Goal: Communication & Community: Answer question/provide support

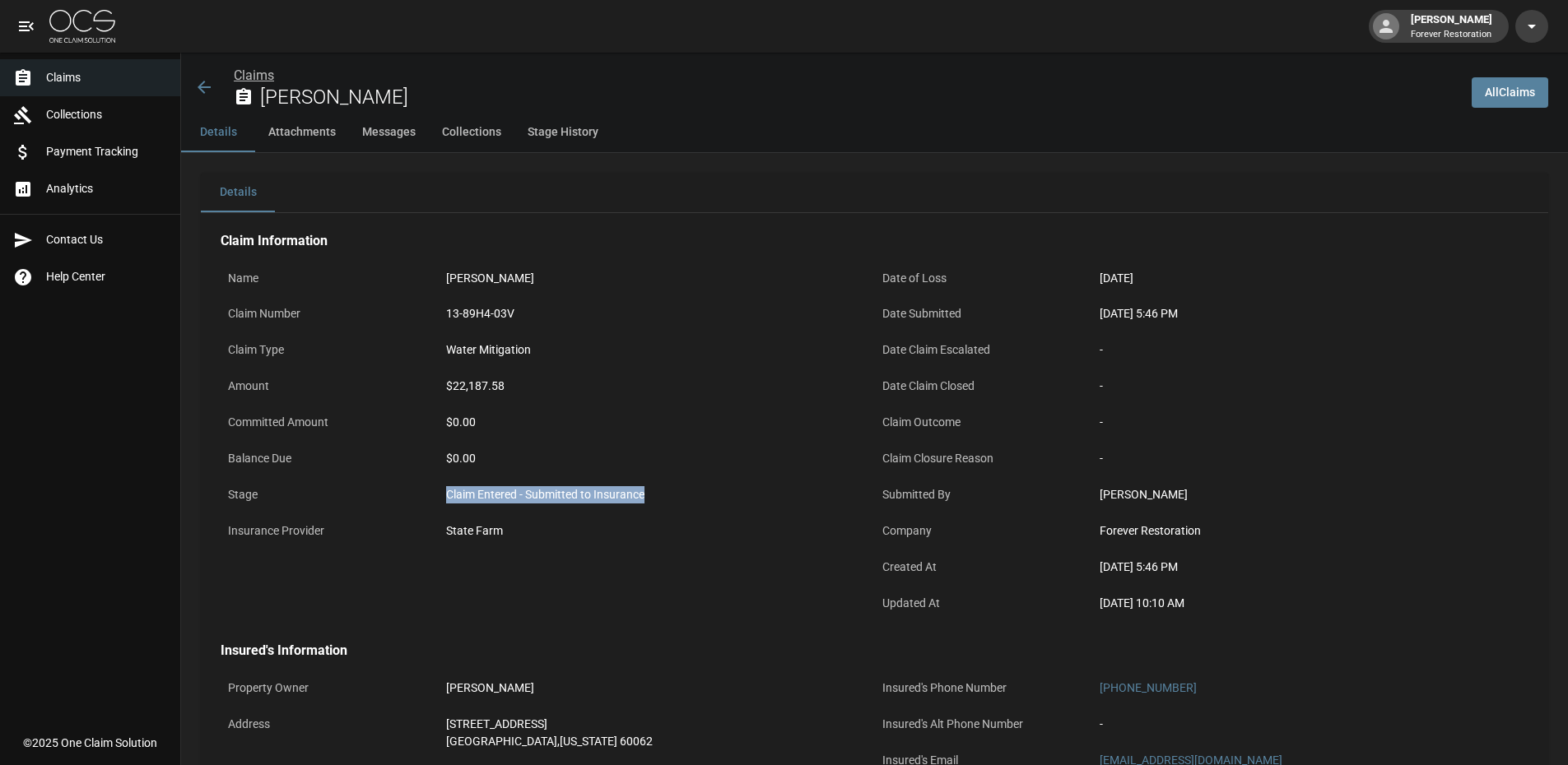
click at [247, 72] on link "Claims" at bounding box center [254, 75] width 40 height 16
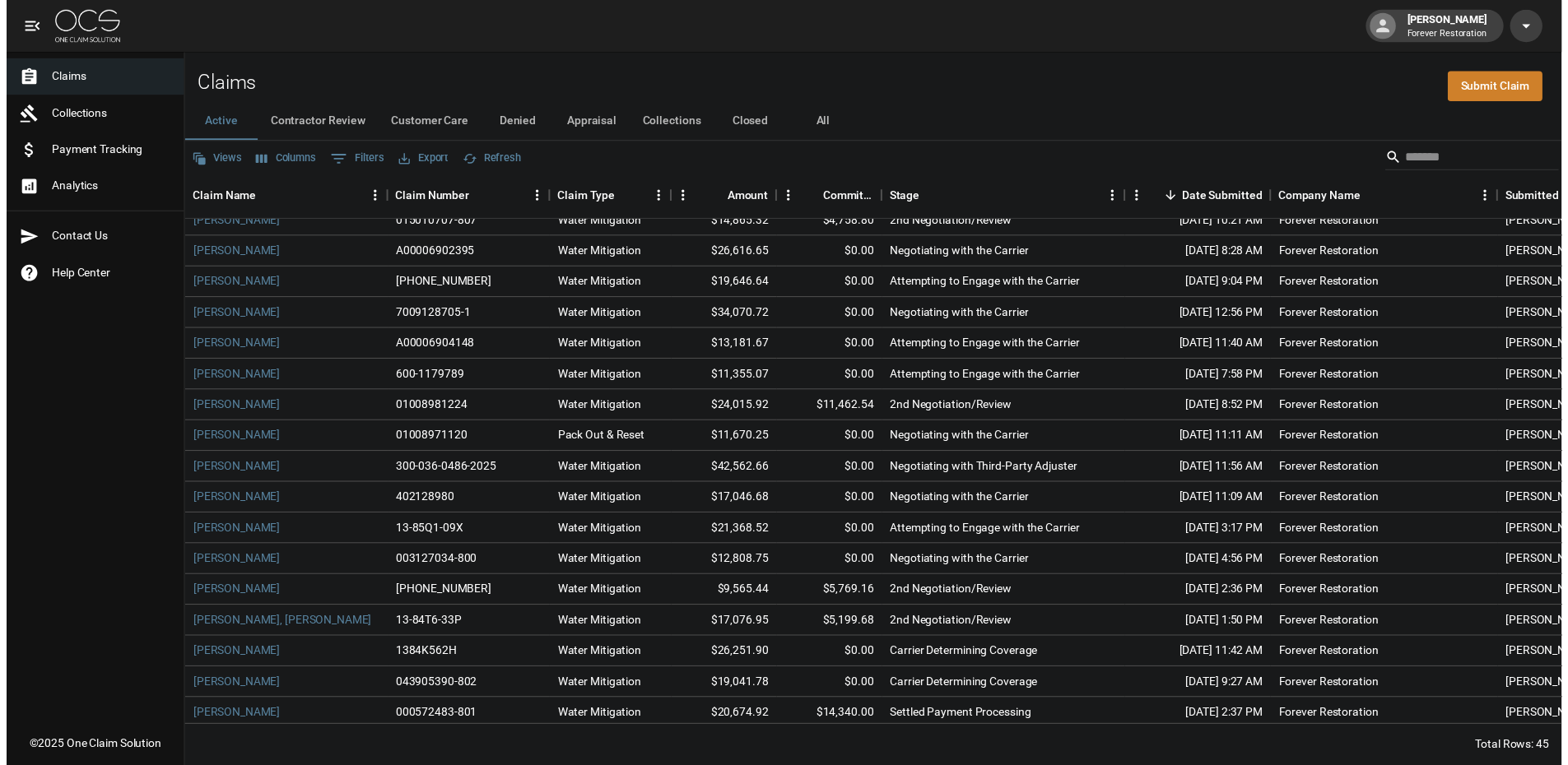
scroll to position [824, 0]
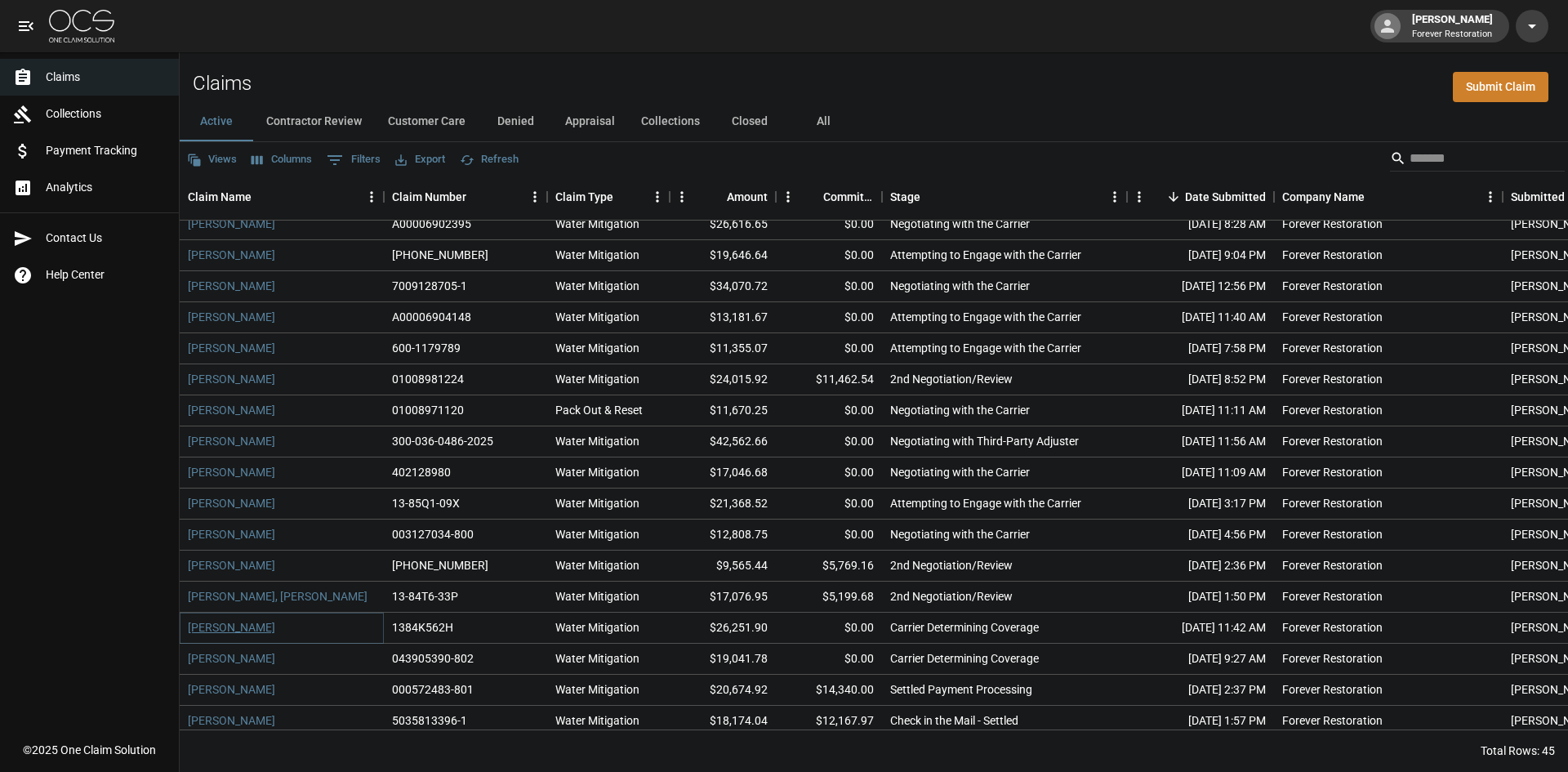
click at [251, 634] on link "[PERSON_NAME]" at bounding box center [232, 628] width 87 height 17
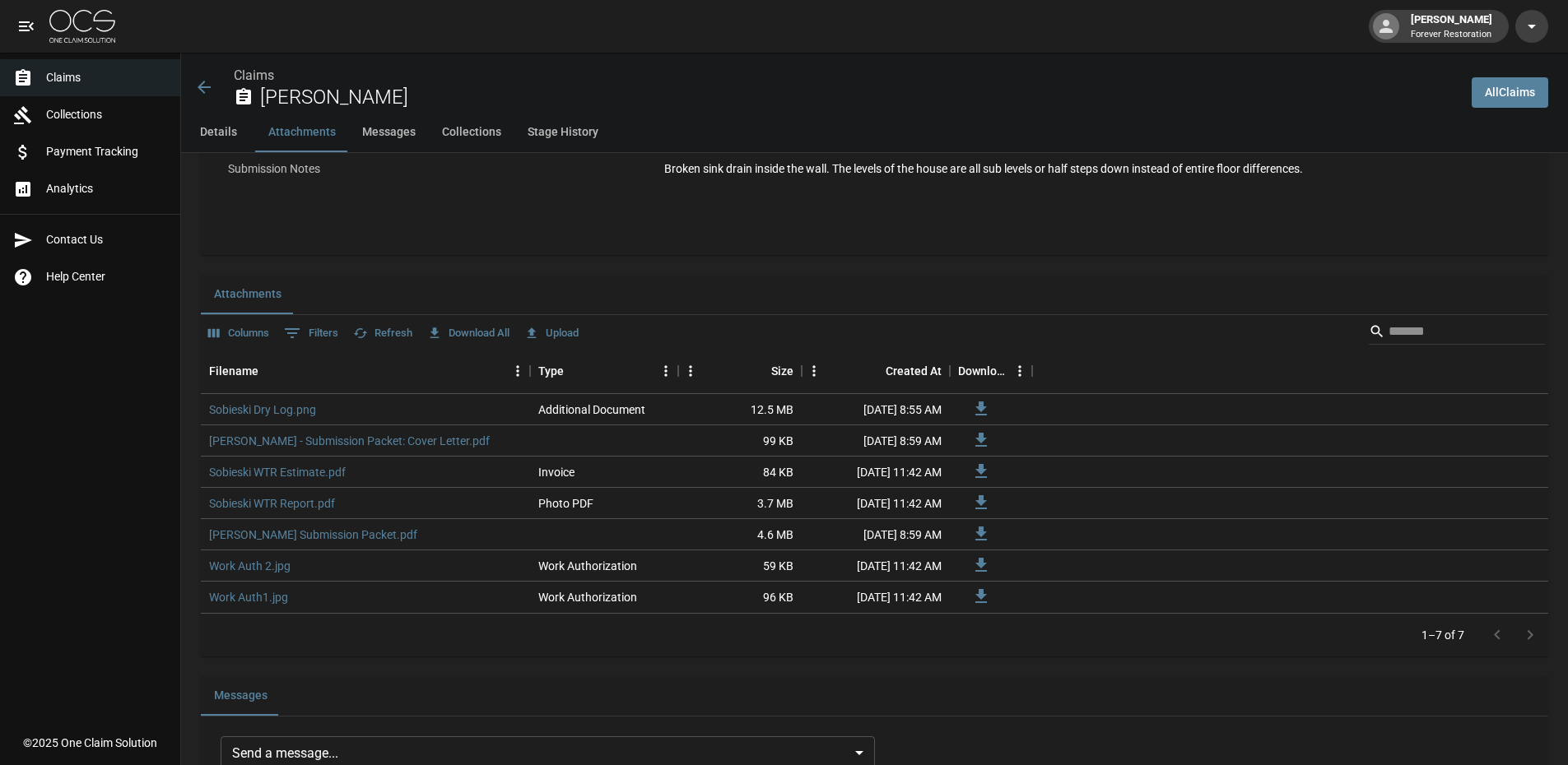
scroll to position [1152, 0]
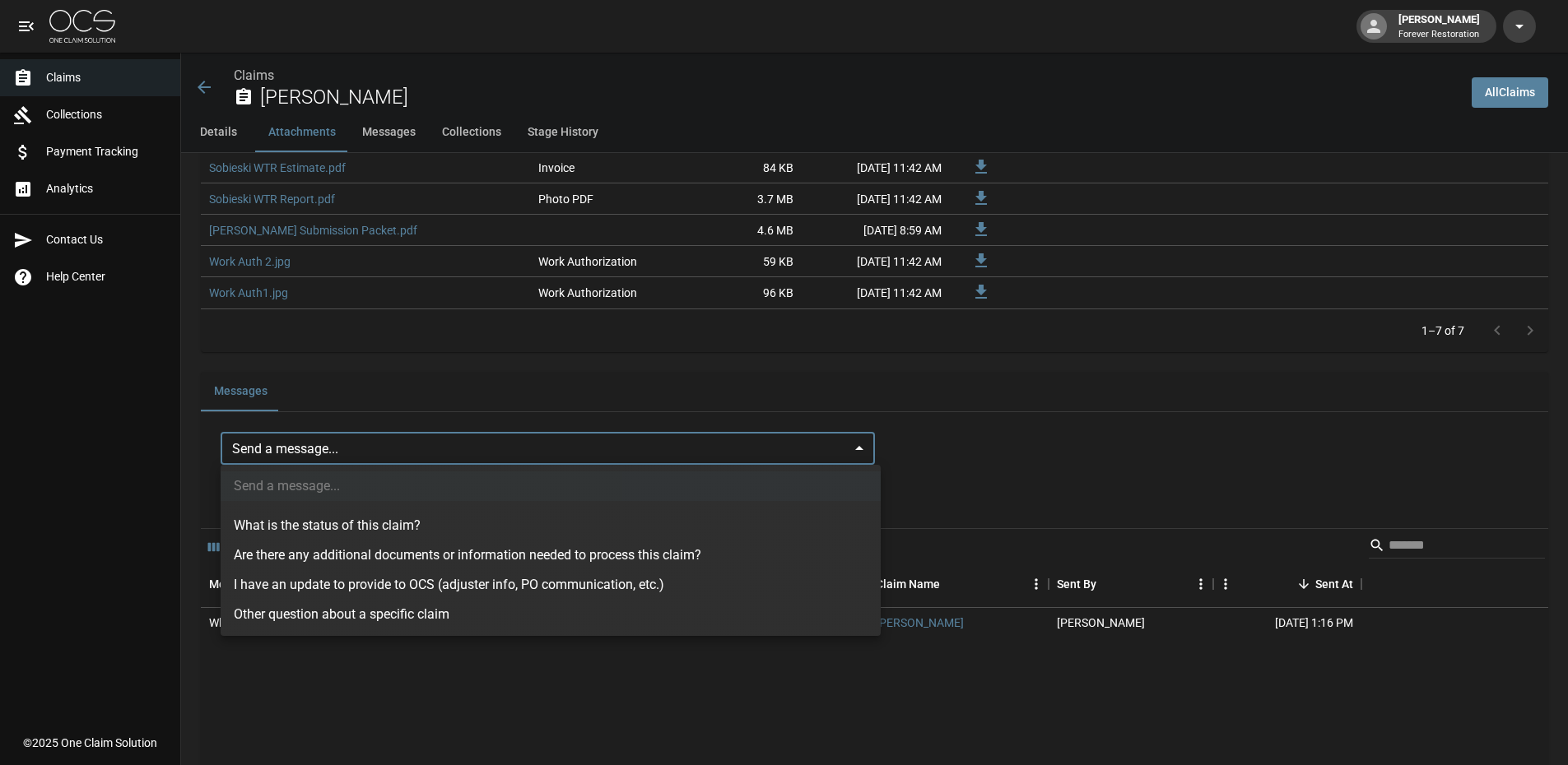
click at [338, 458] on body "[PERSON_NAME] Forever Restoration Claims Collections Payment Tracking Analytics…" at bounding box center [784, 190] width 1568 height 2683
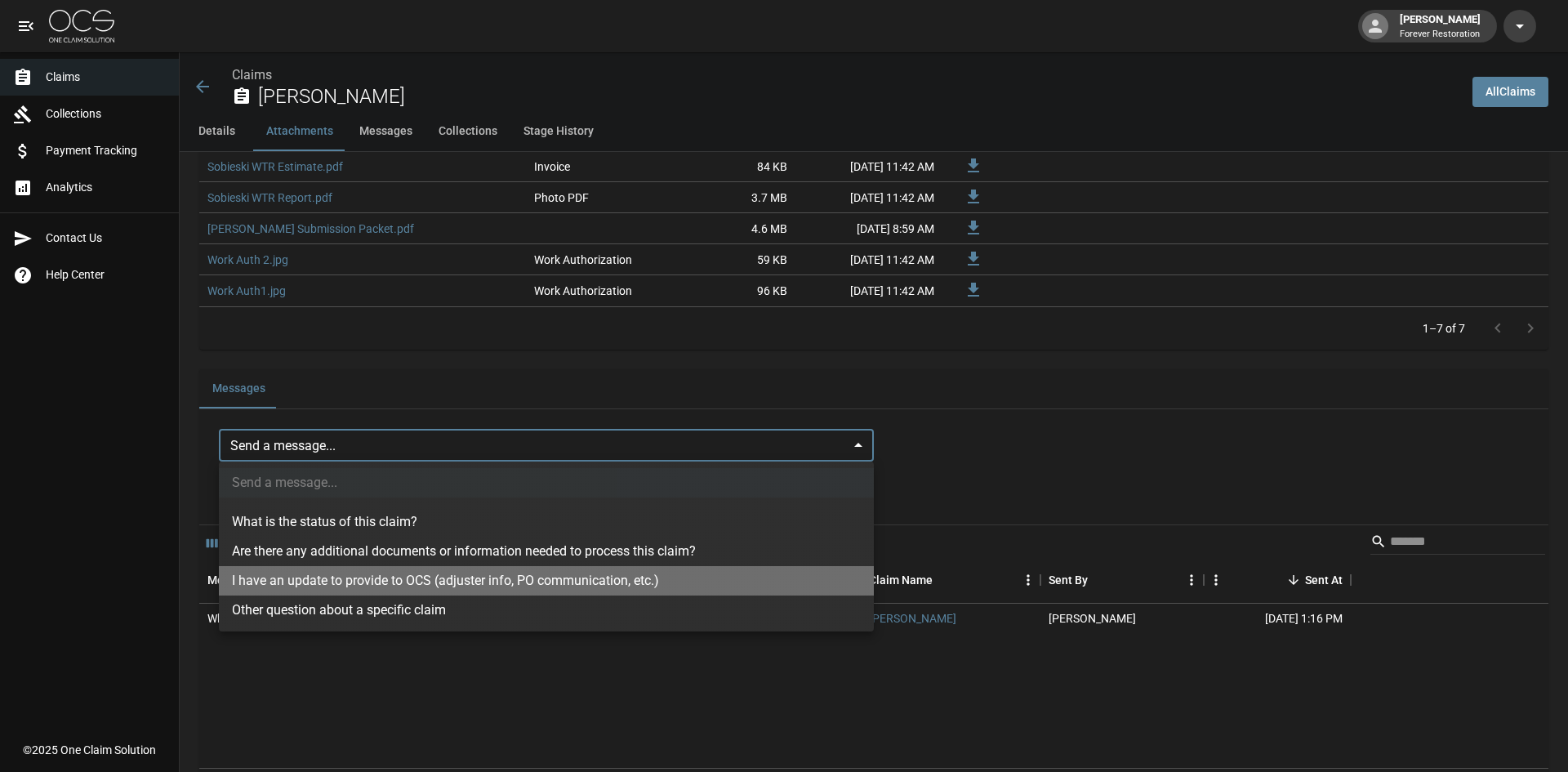
click at [409, 578] on li "I have an update to provide to OCS (adjuster info, PO communication, etc.)" at bounding box center [546, 581] width 655 height 30
type input "**********"
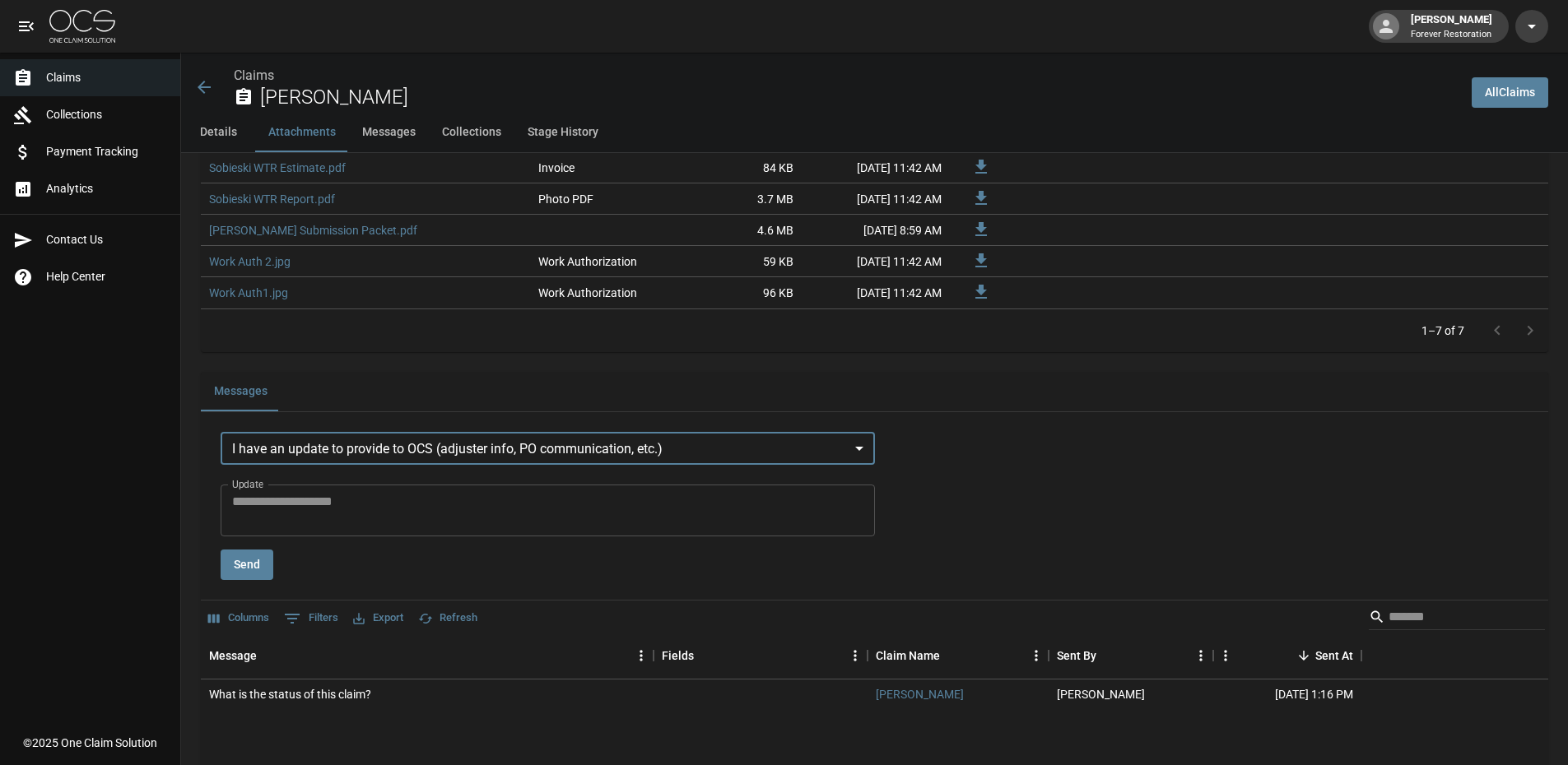
click at [289, 508] on textarea "Update" at bounding box center [547, 511] width 631 height 38
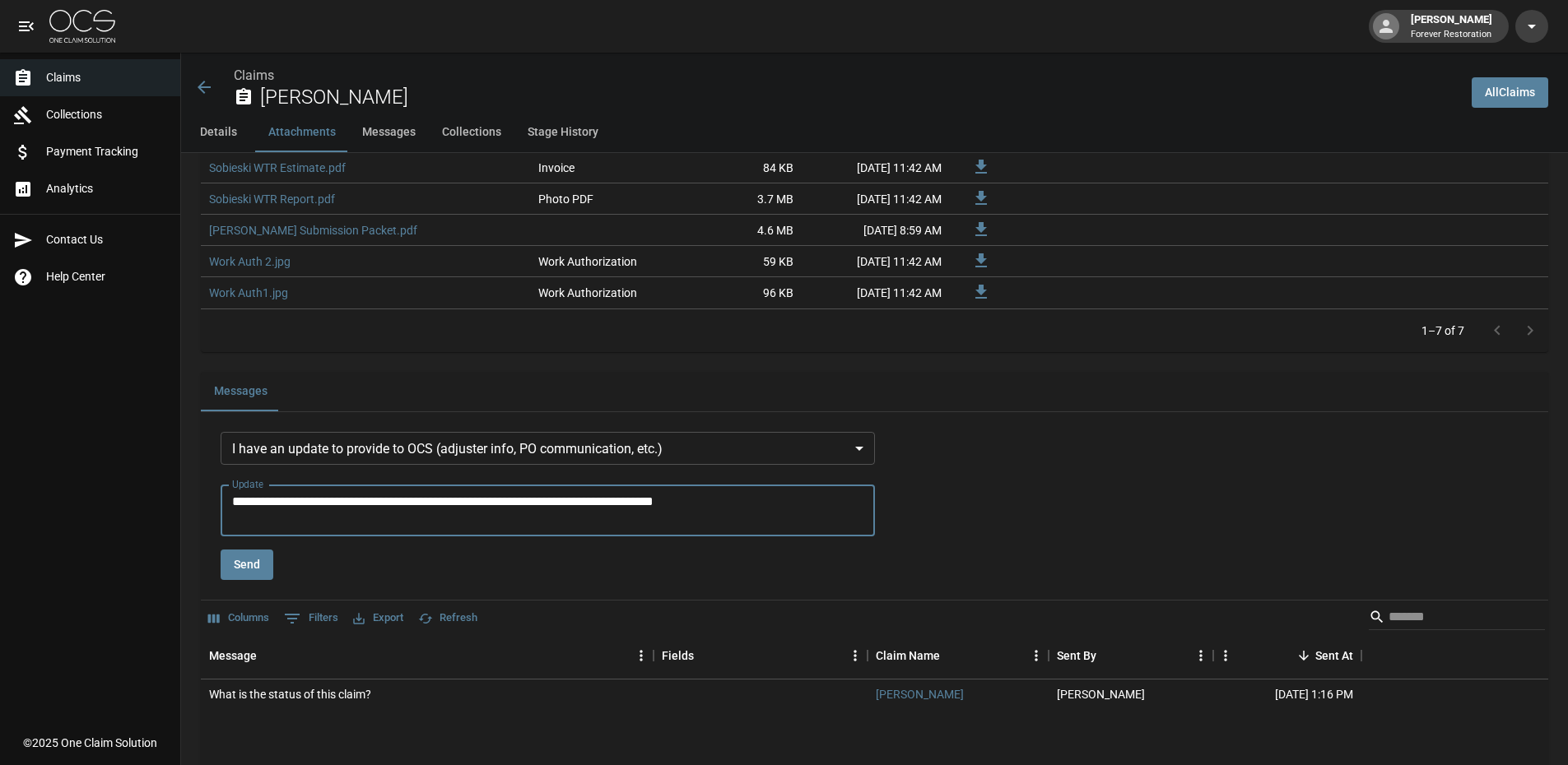
type textarea "**********"
click at [239, 565] on button "Send" at bounding box center [246, 565] width 52 height 31
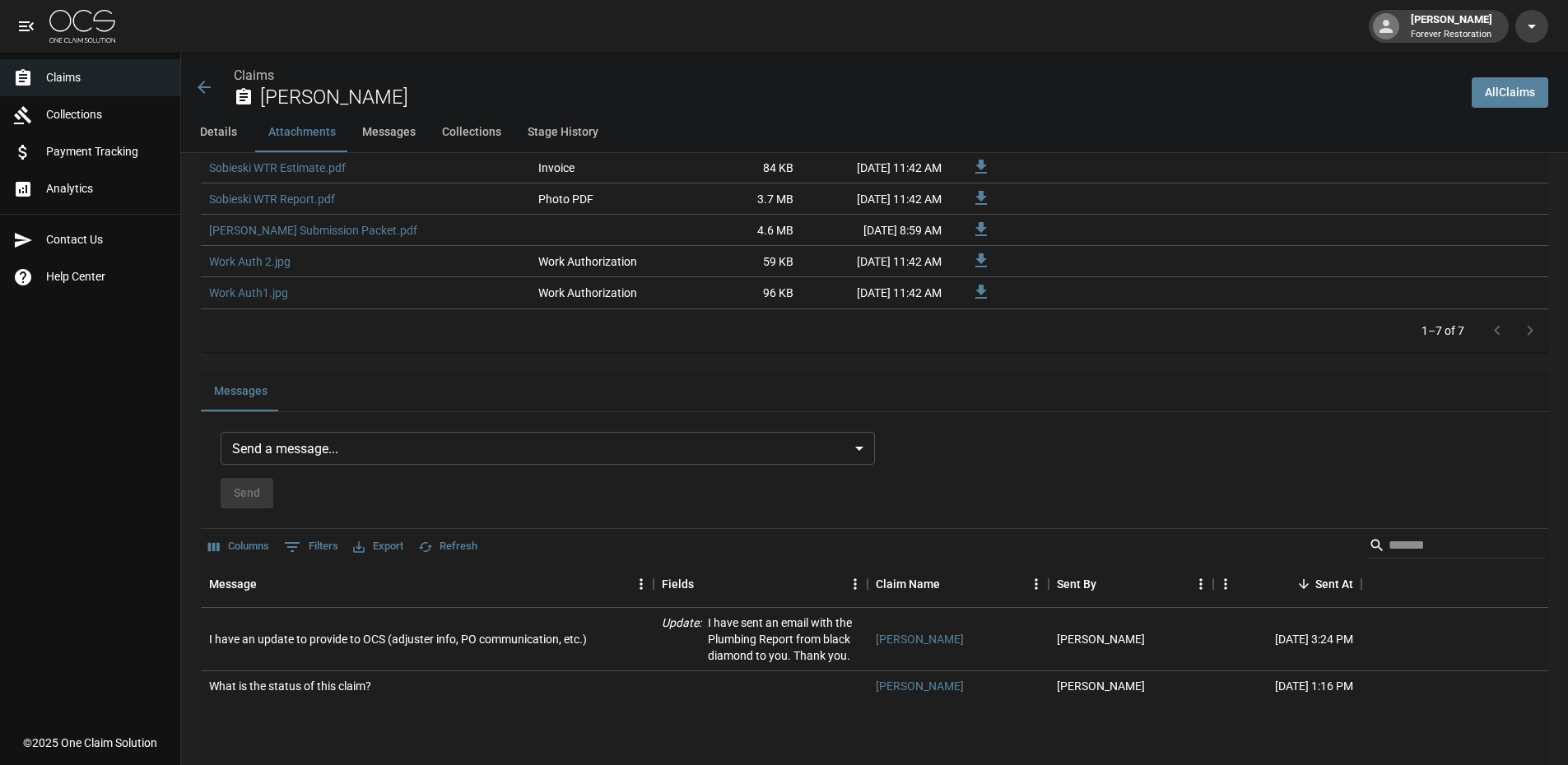
click at [237, 128] on button "Details" at bounding box center [218, 132] width 74 height 39
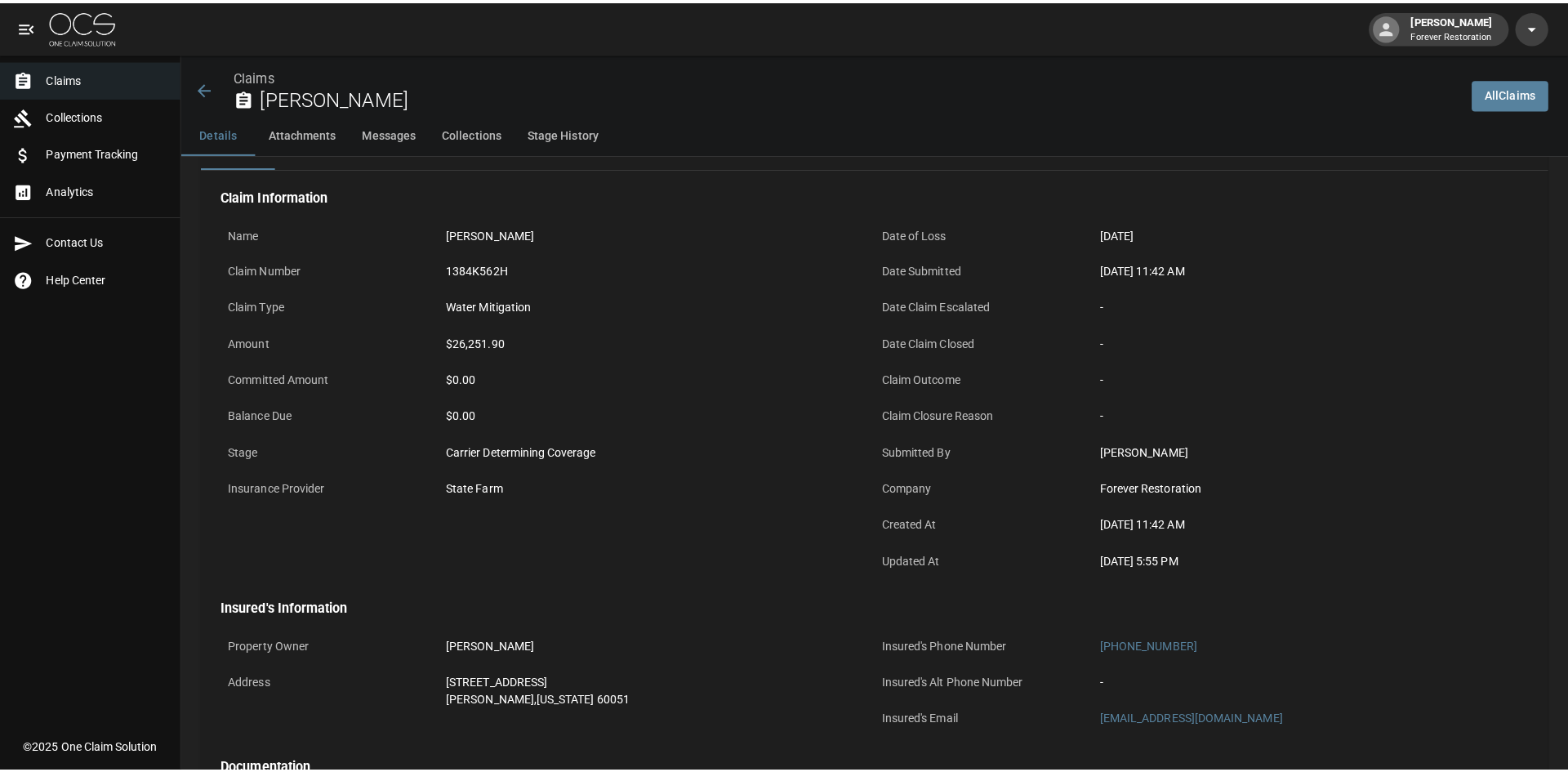
scroll to position [0, 0]
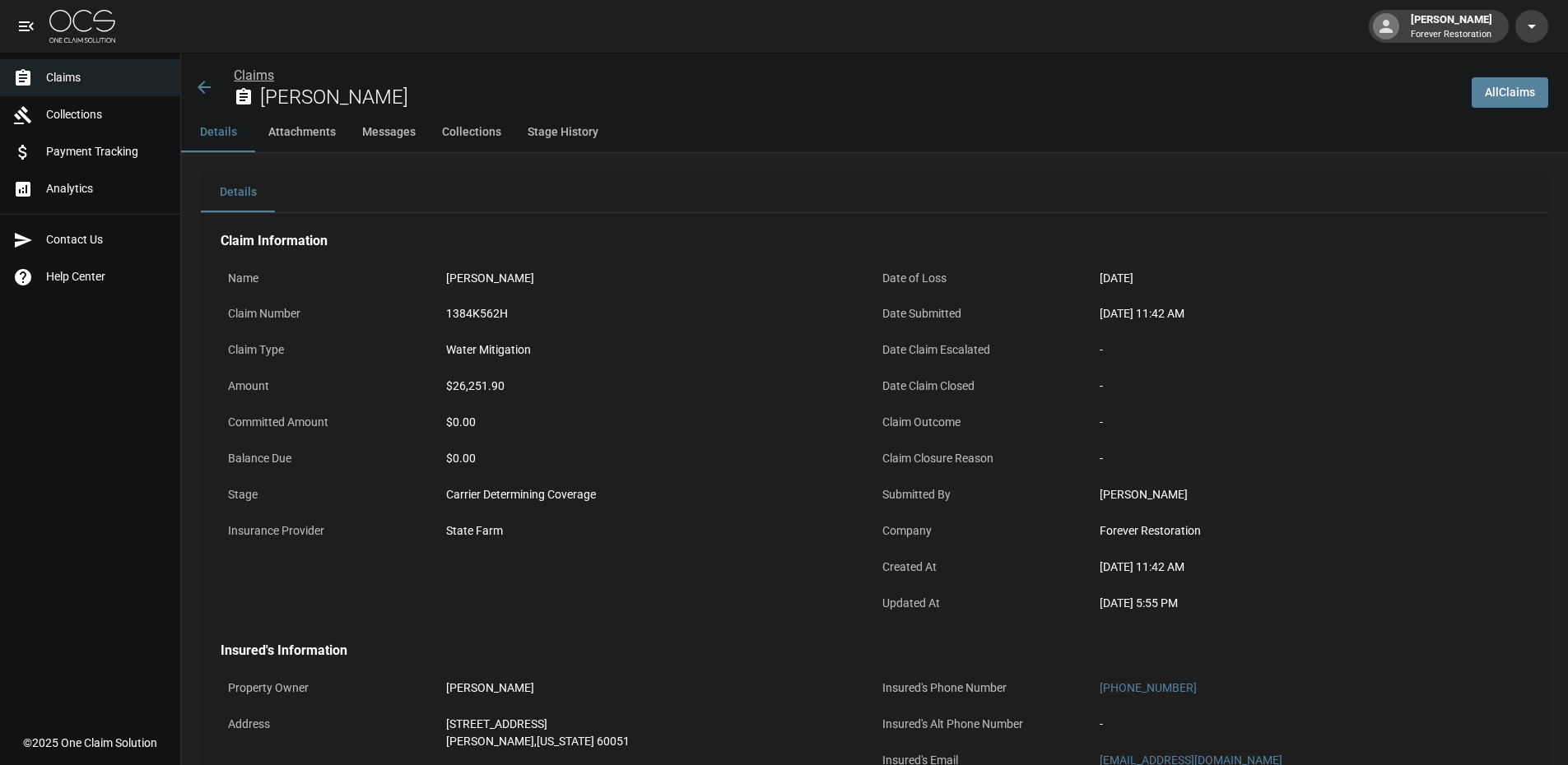
click at [265, 76] on link "Claims" at bounding box center [254, 75] width 40 height 16
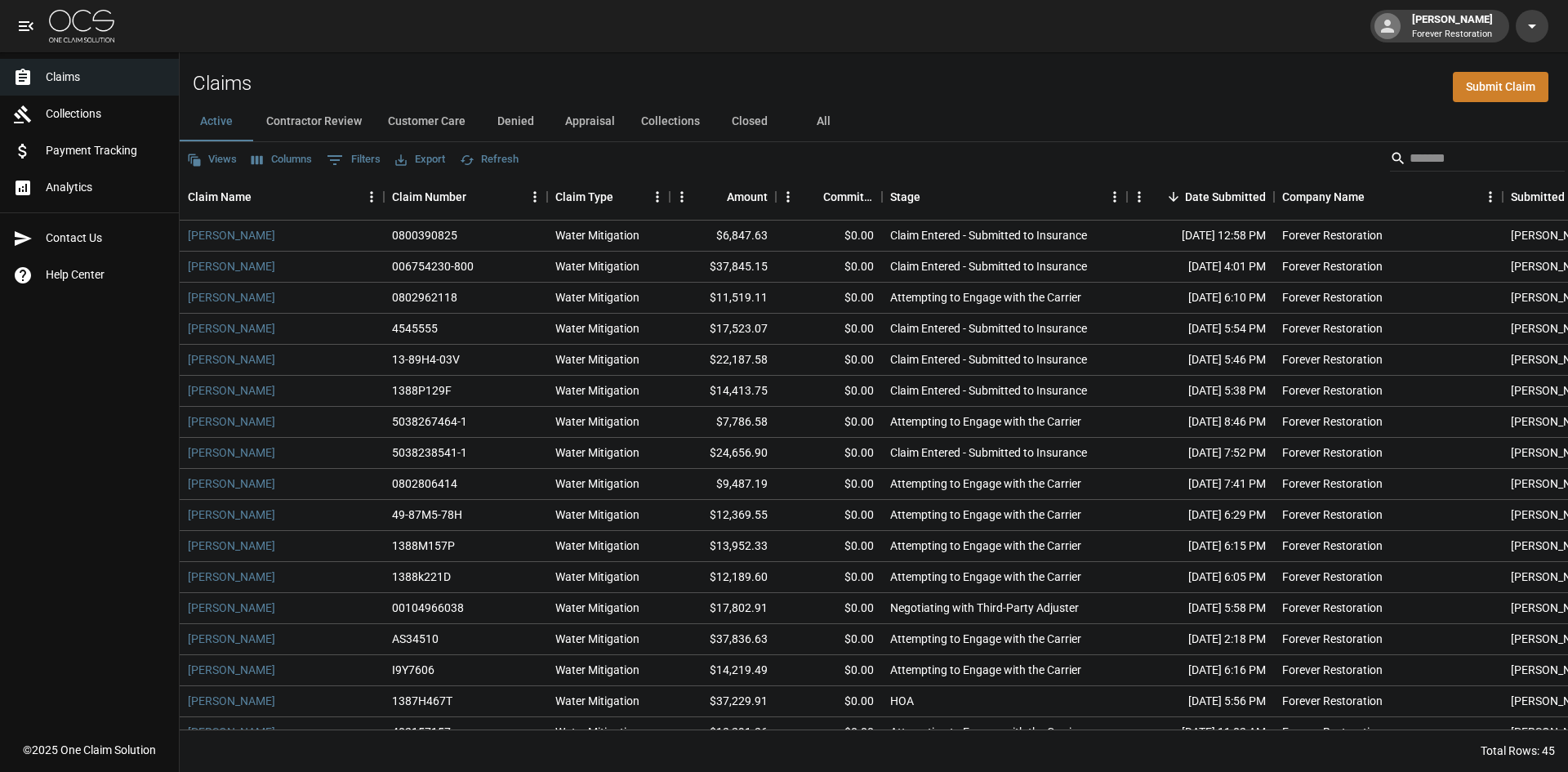
click at [423, 123] on button "Customer Care" at bounding box center [427, 121] width 104 height 39
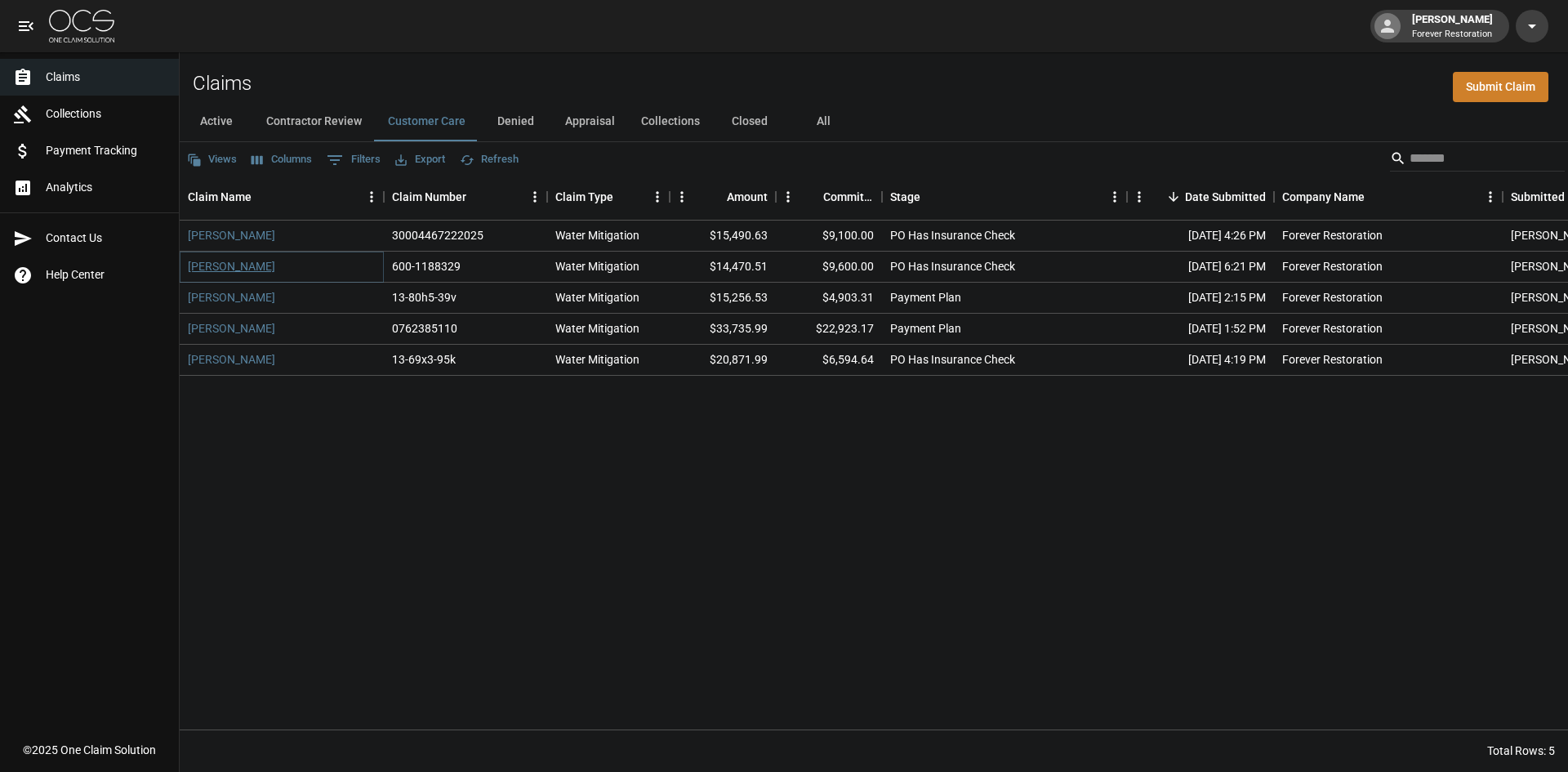
click at [262, 266] on link "[PERSON_NAME]" at bounding box center [232, 267] width 87 height 17
